Goal: Obtain resource: Download file/media

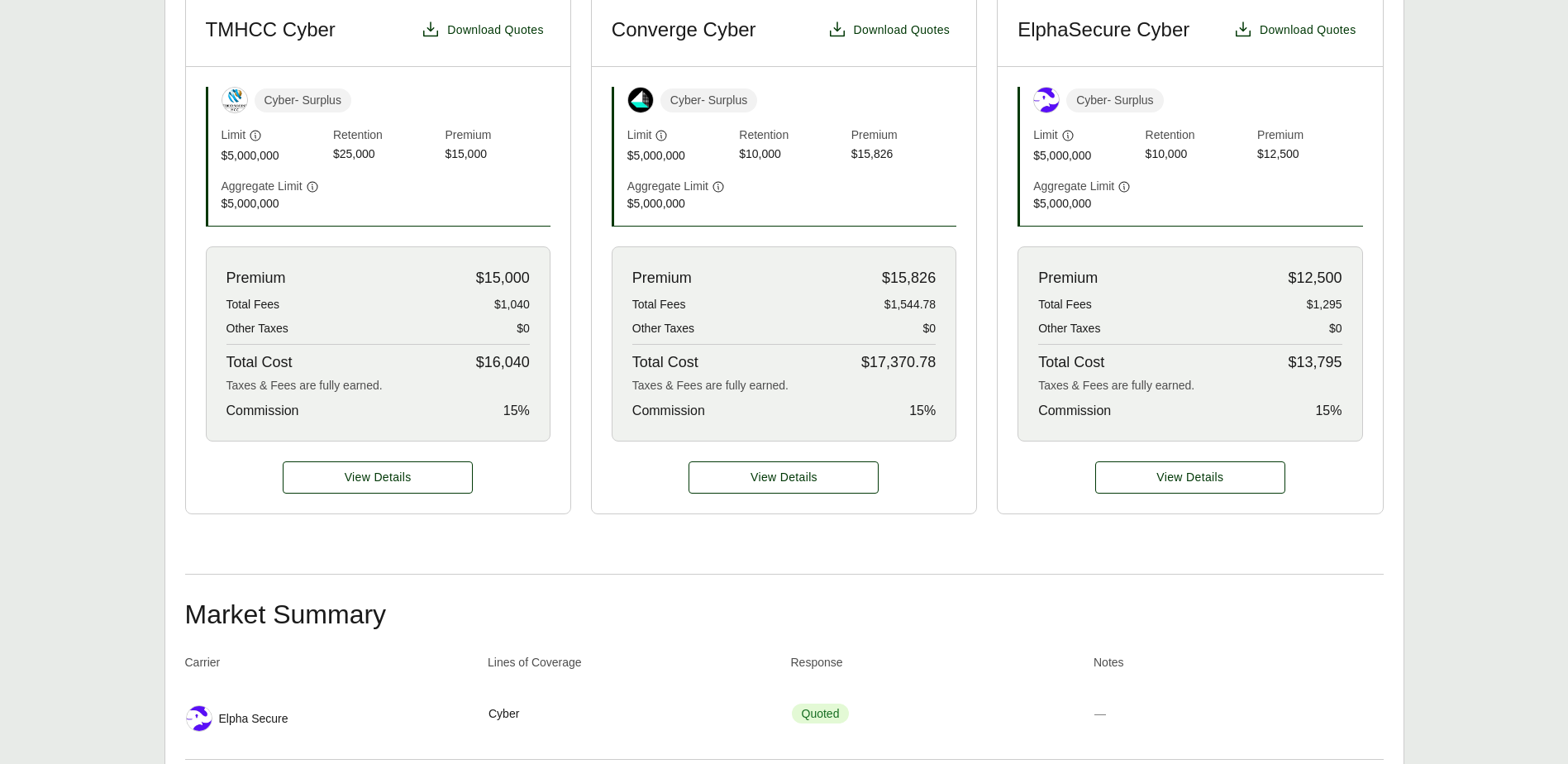
scroll to position [496, 0]
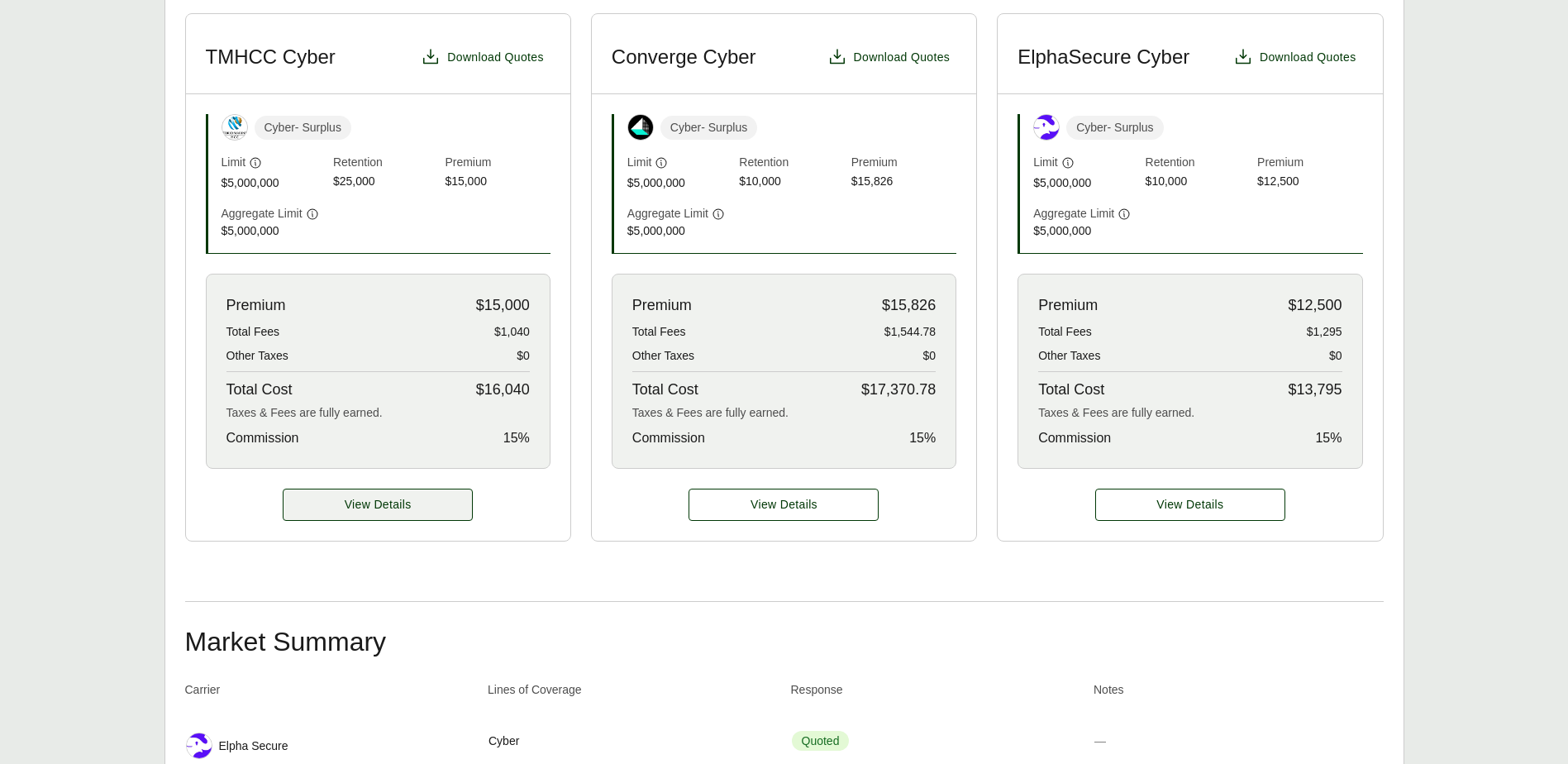
click at [364, 496] on span "View Details" at bounding box center [378, 505] width 67 height 17
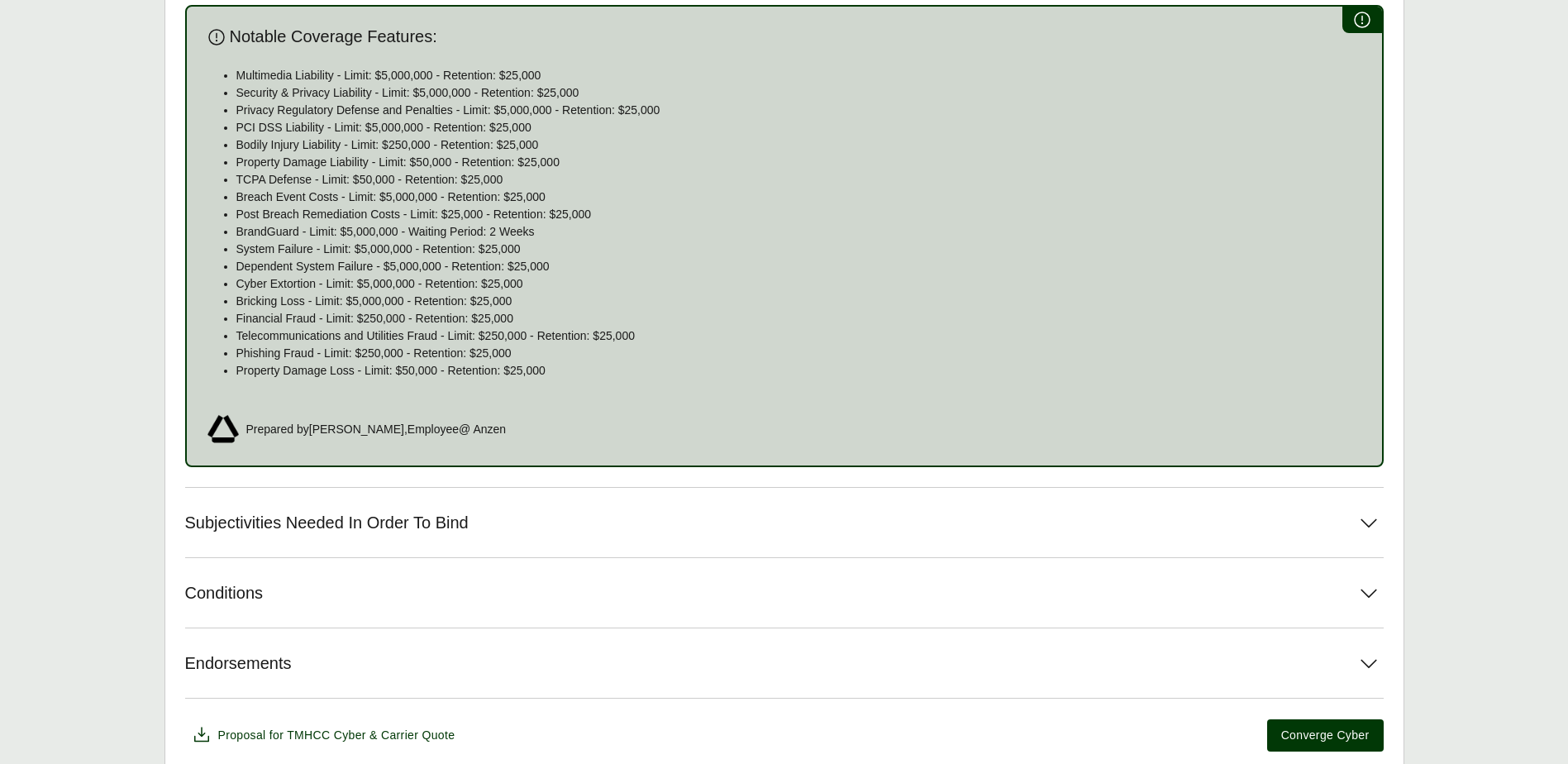
scroll to position [1039, 0]
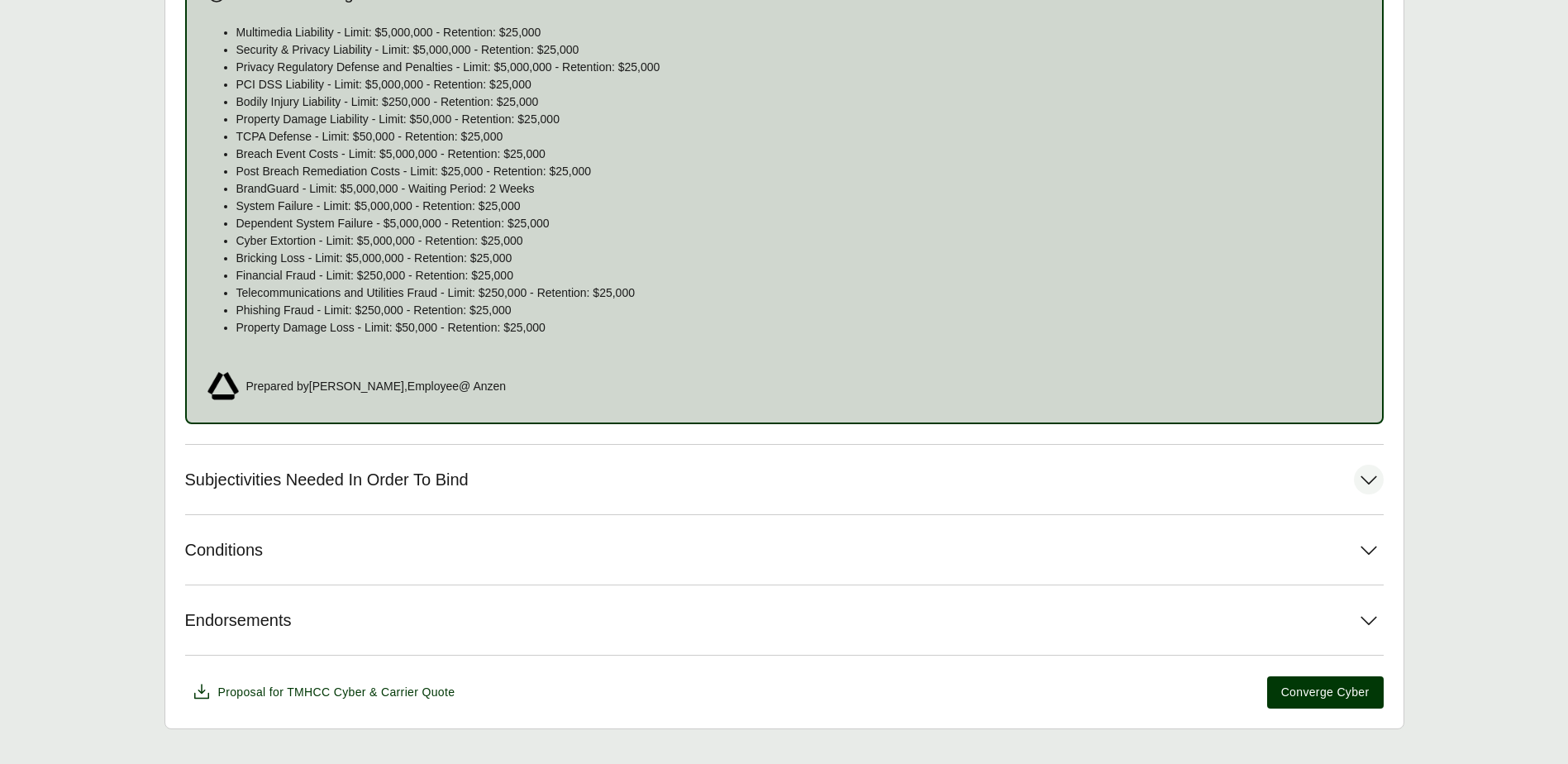
click at [1370, 464] on icon at bounding box center [1368, 479] width 30 height 30
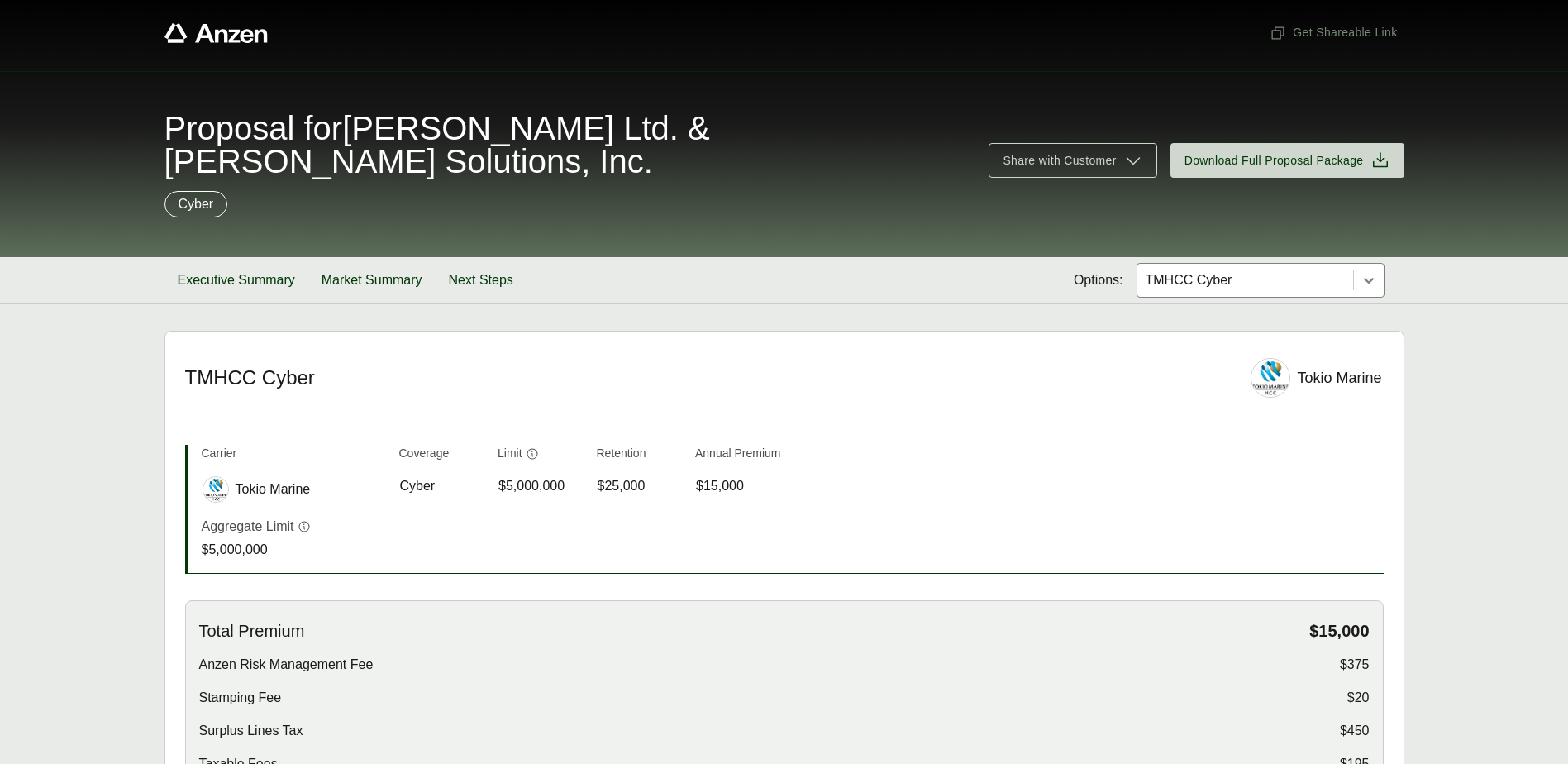
scroll to position [0, 0]
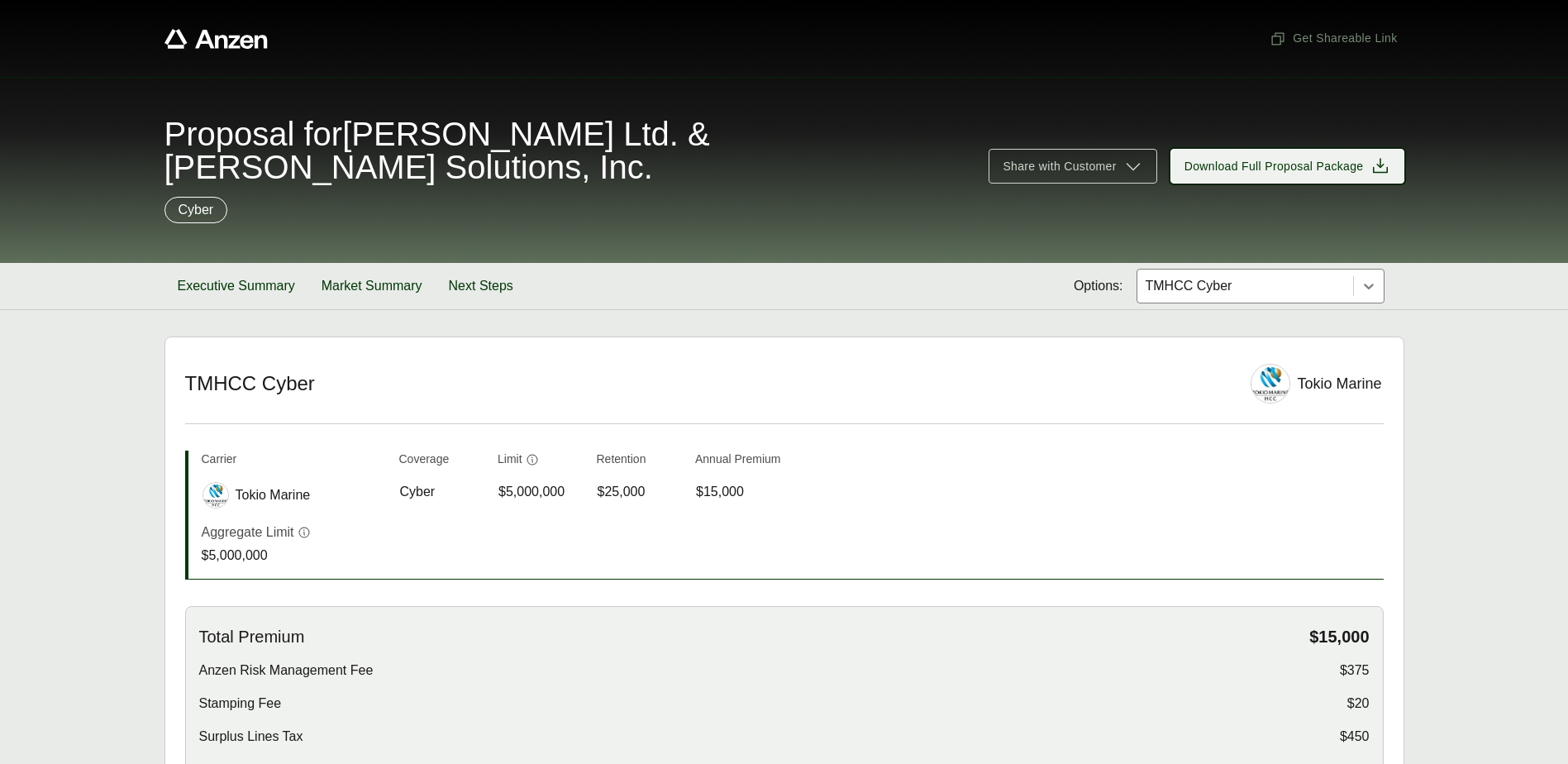
click at [1375, 156] on icon at bounding box center [1380, 166] width 19 height 19
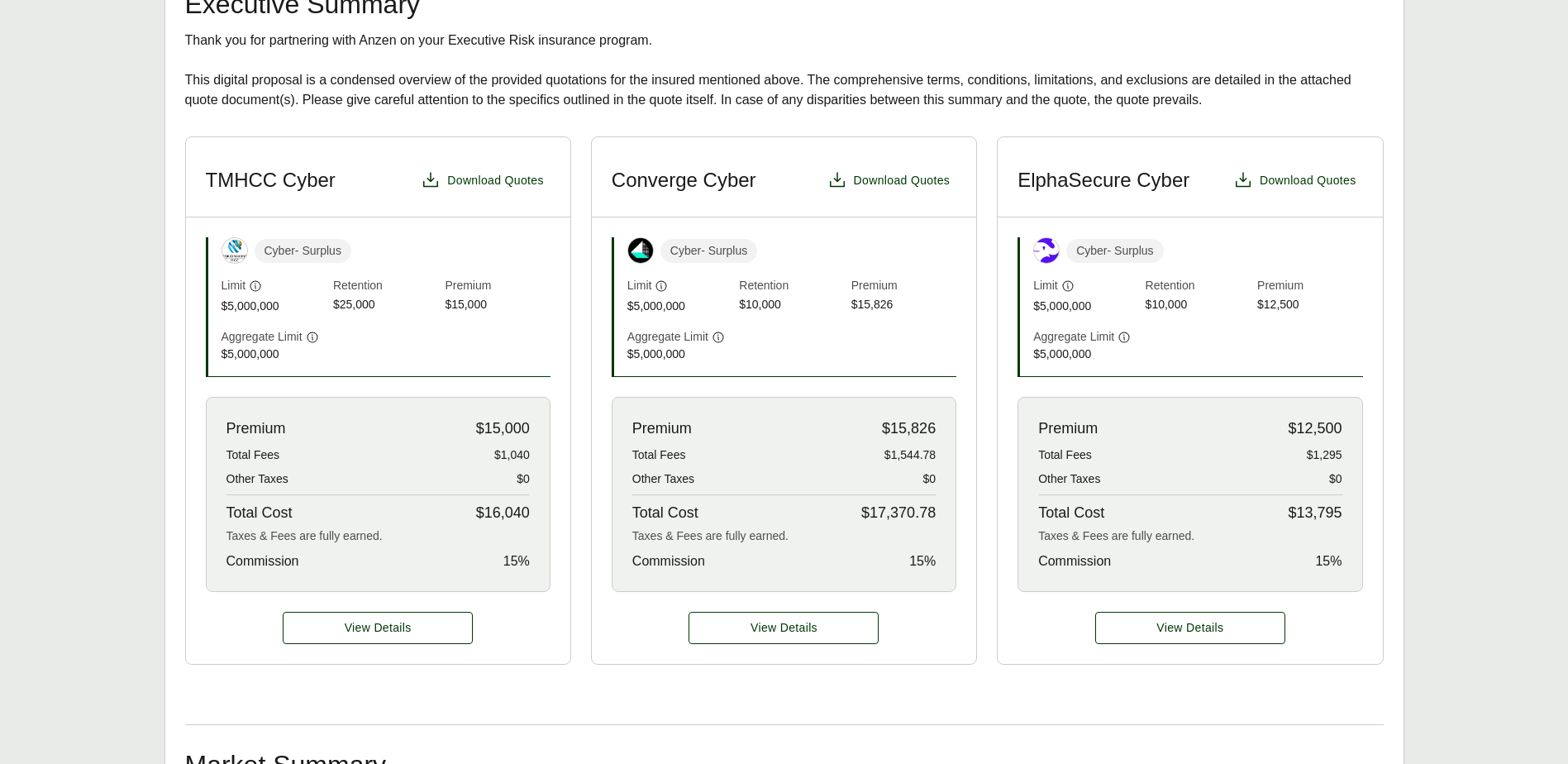
scroll to position [414, 0]
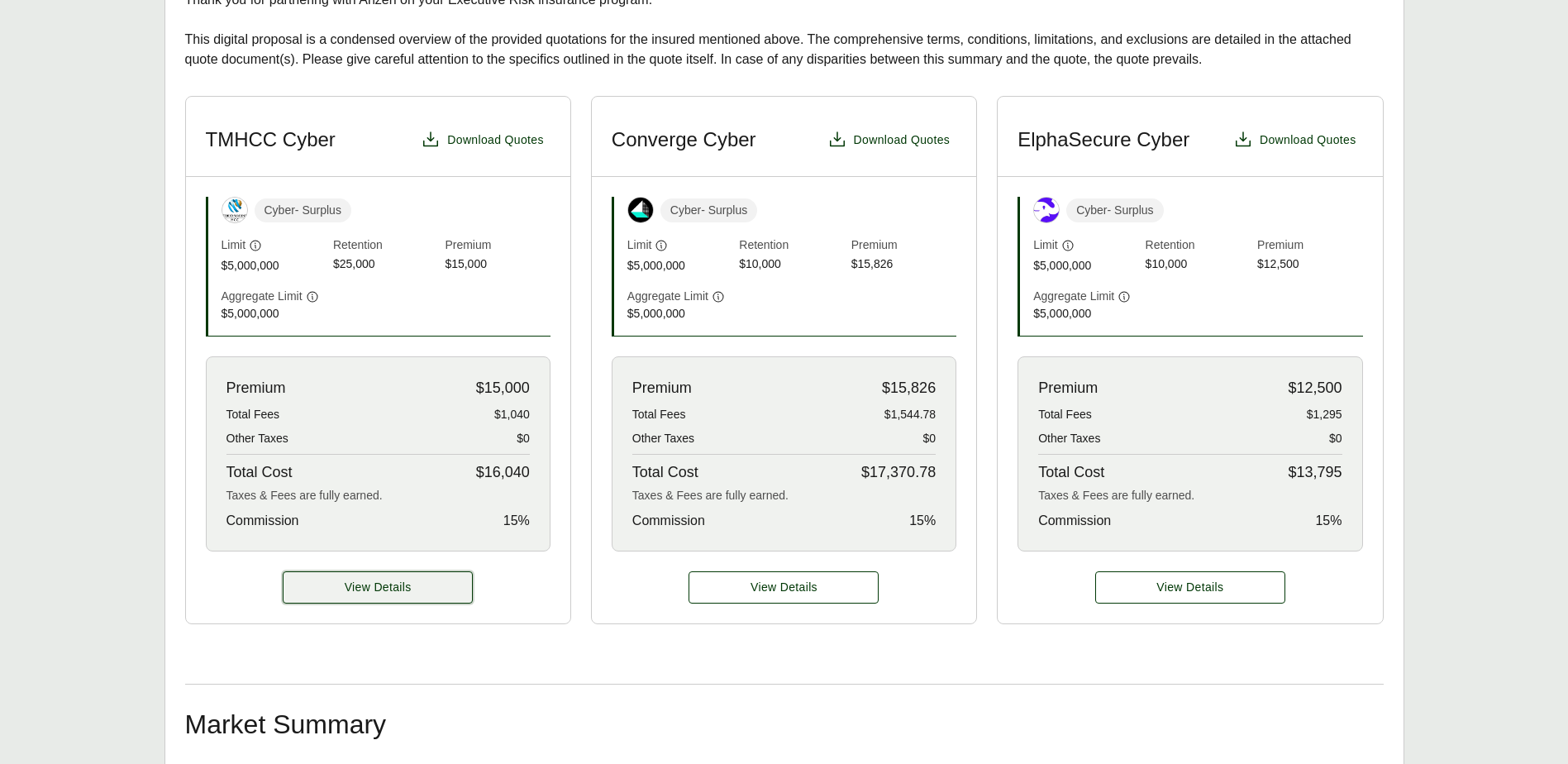
click at [419, 571] on button "View Details" at bounding box center [378, 586] width 190 height 32
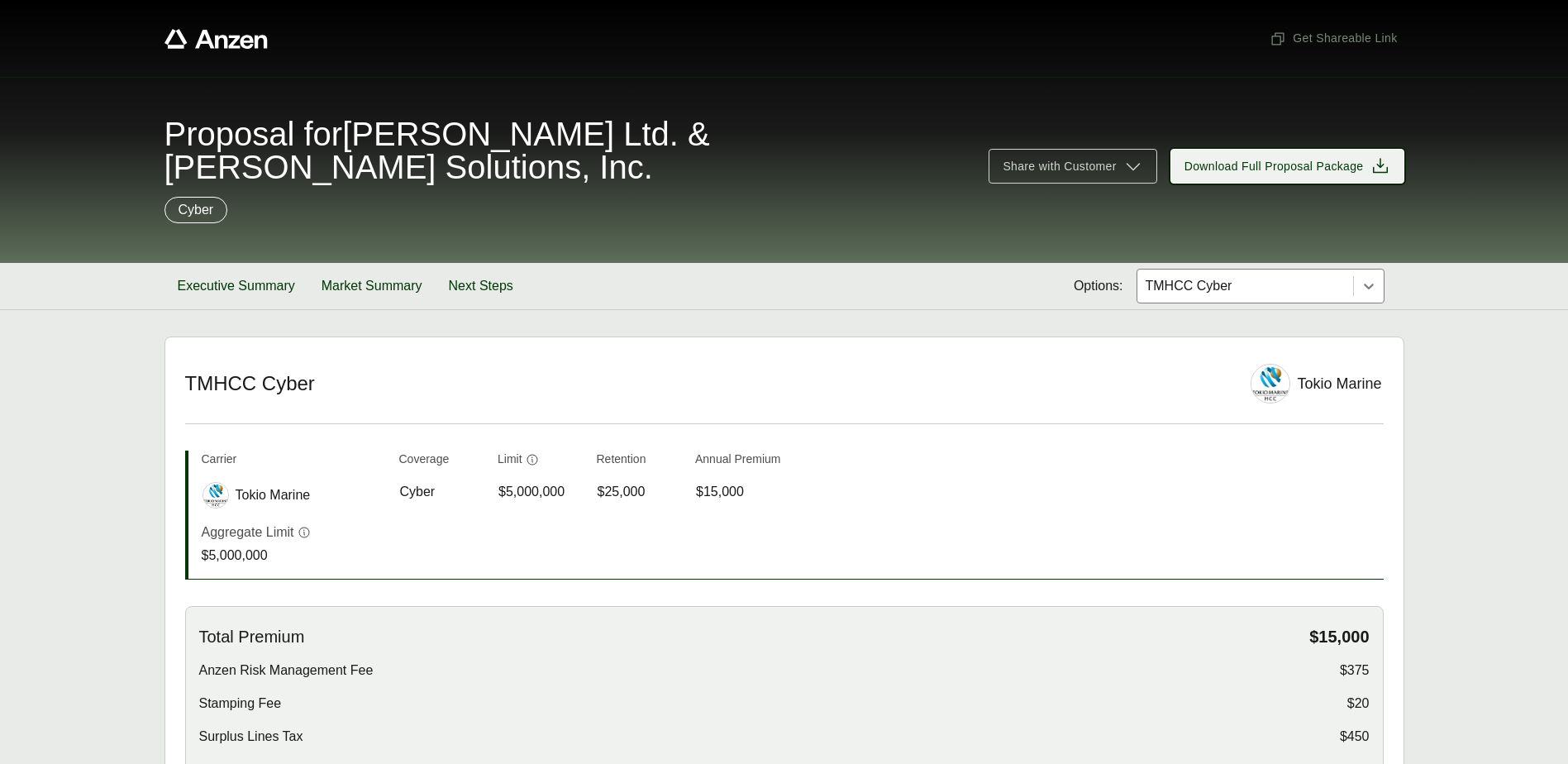
click at [1379, 158] on icon at bounding box center [1380, 165] width 15 height 15
